Goal: Navigation & Orientation: Find specific page/section

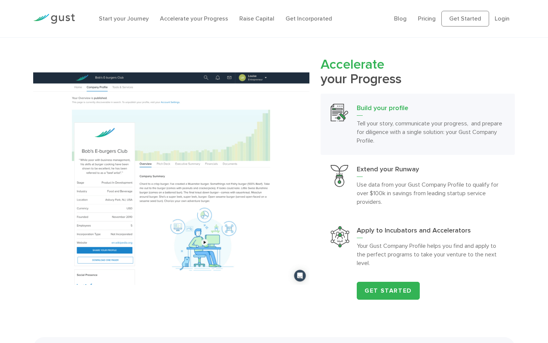
scroll to position [523, 0]
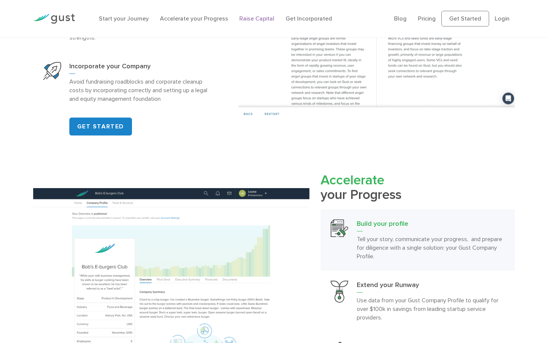
click at [253, 17] on link "Raise Capital" at bounding box center [256, 18] width 35 height 7
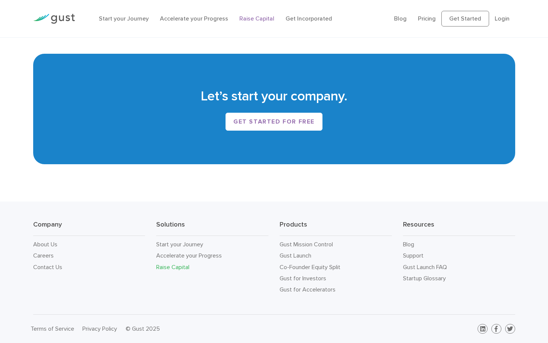
scroll to position [1240, 0]
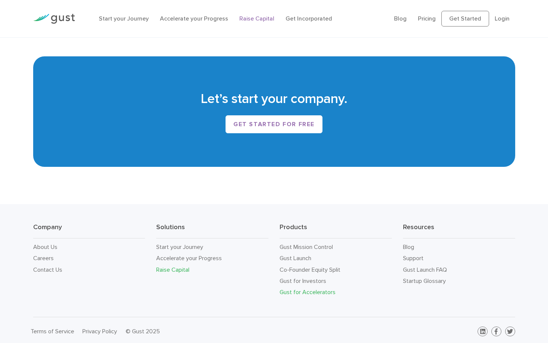
click at [304, 292] on link "Gust for Accelerators" at bounding box center [308, 291] width 56 height 7
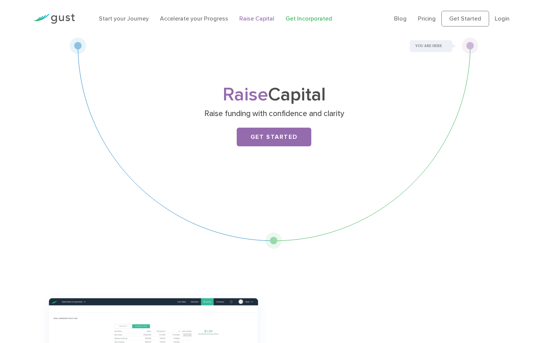
click at [299, 21] on link "Get Incorporated" at bounding box center [309, 18] width 47 height 7
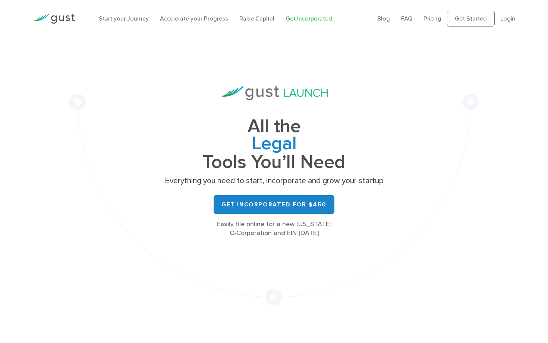
click at [299, 21] on link "Get Incorporated" at bounding box center [309, 18] width 47 height 7
click at [435, 19] on link "Pricing" at bounding box center [433, 18] width 18 height 7
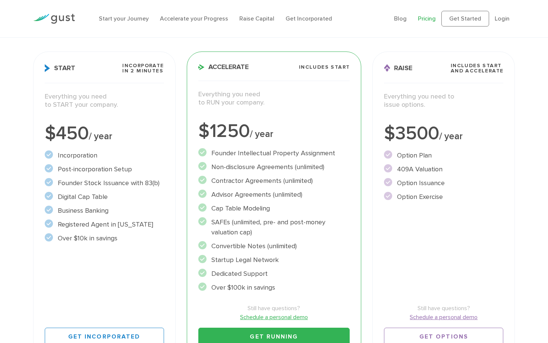
scroll to position [94, 0]
